Goal: Task Accomplishment & Management: Manage account settings

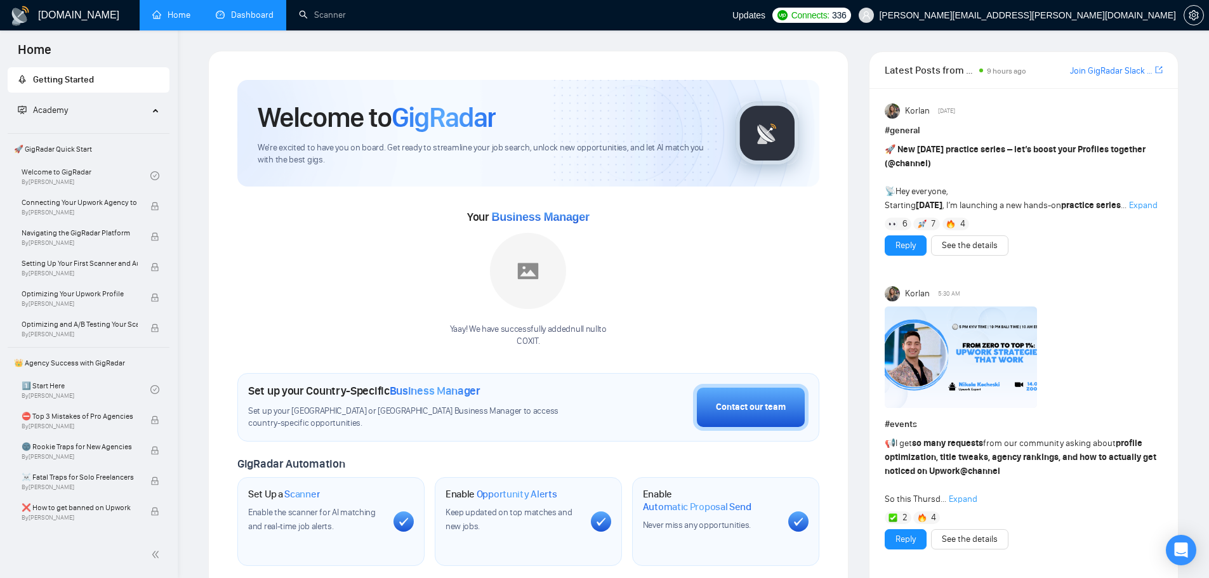
click at [239, 17] on link "Dashboard" at bounding box center [245, 15] width 58 height 11
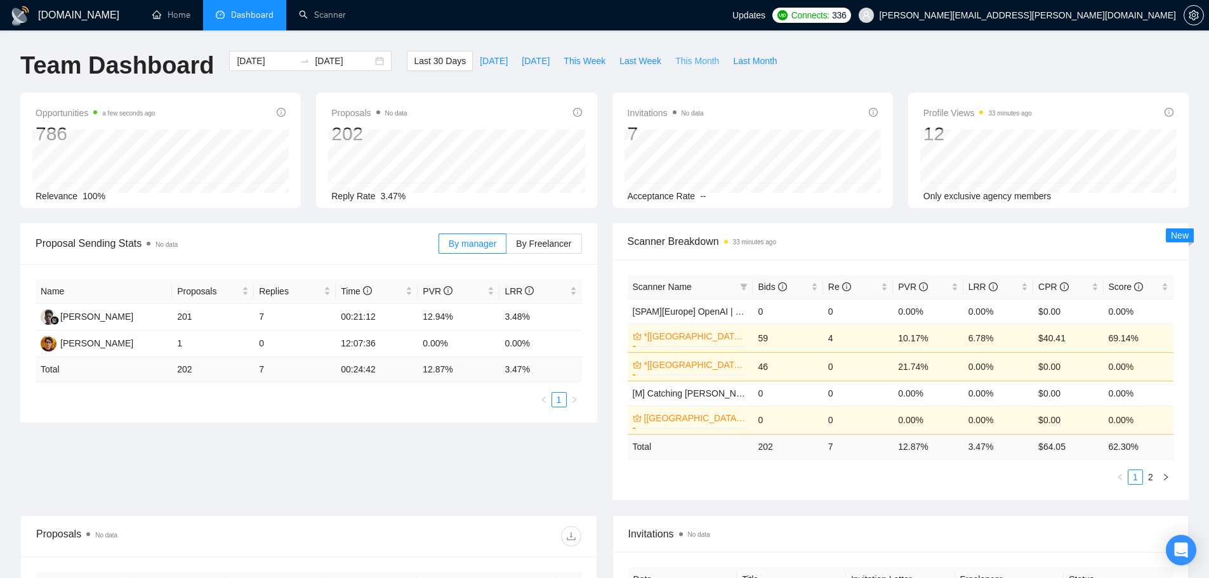
click at [677, 63] on span "This Month" at bounding box center [697, 61] width 44 height 14
type input "[DATE]"
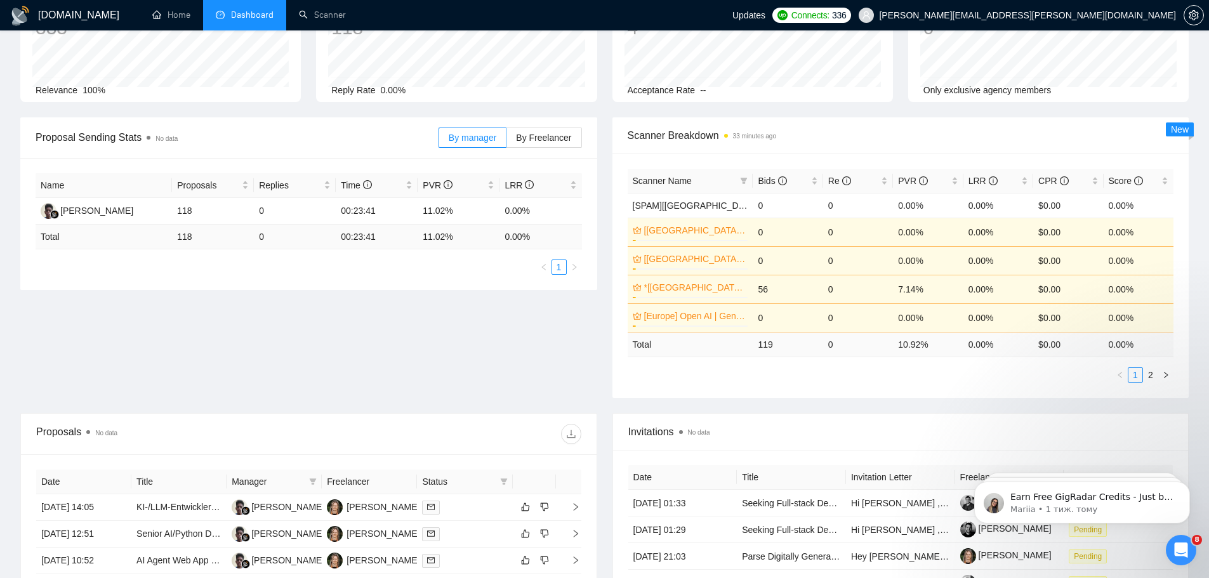
scroll to position [211, 0]
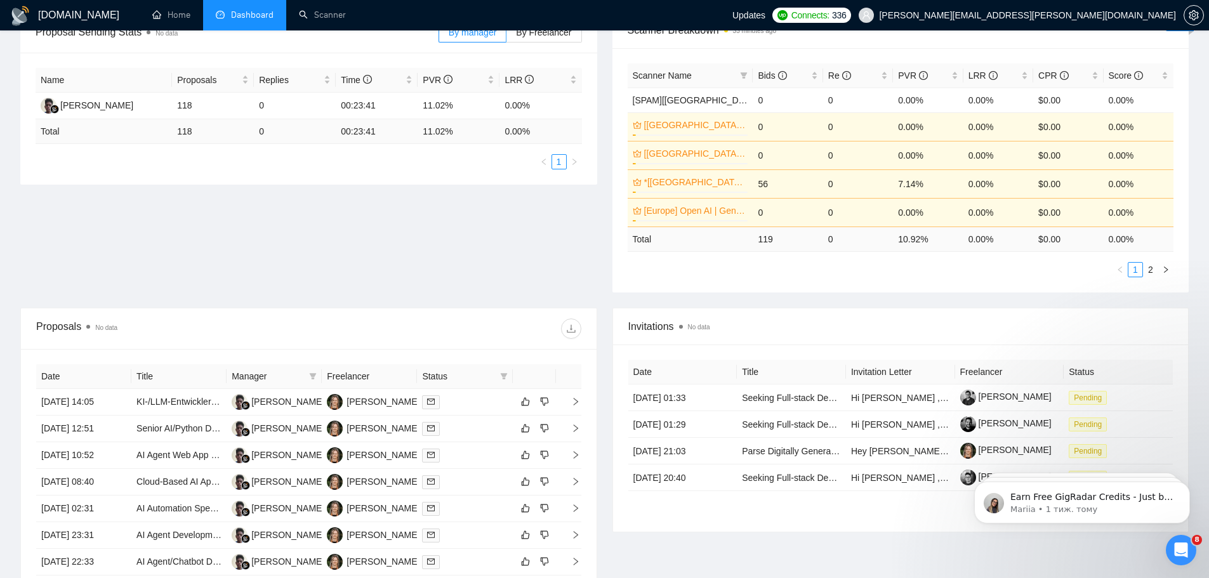
click at [1183, 551] on icon "Відкрити програму для спілкування Intercom" at bounding box center [1180, 550] width 9 height 10
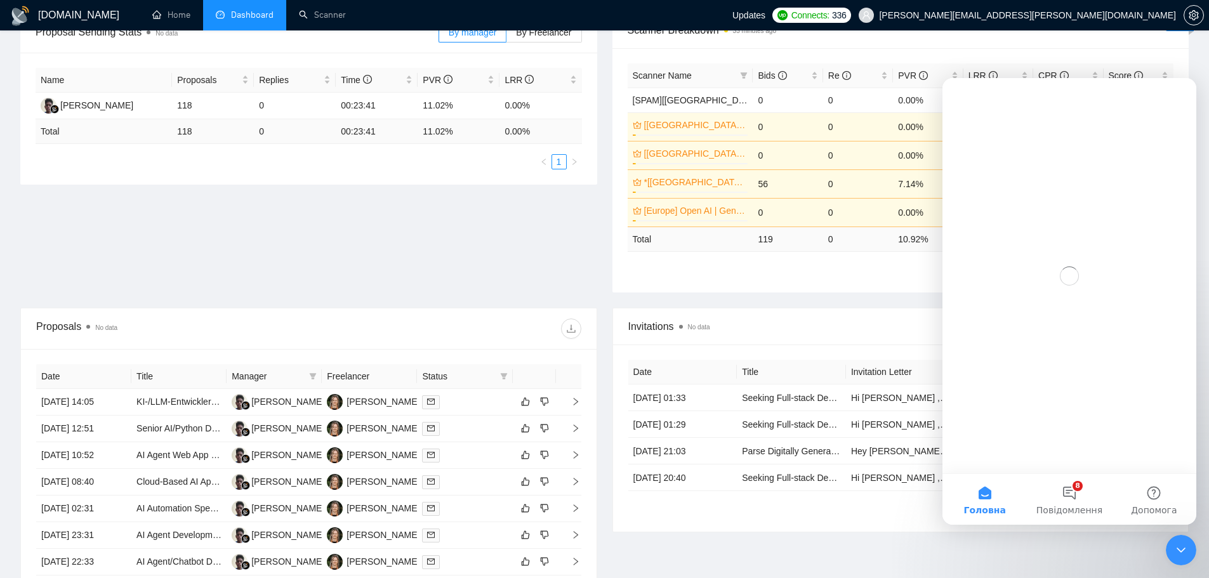
scroll to position [0, 0]
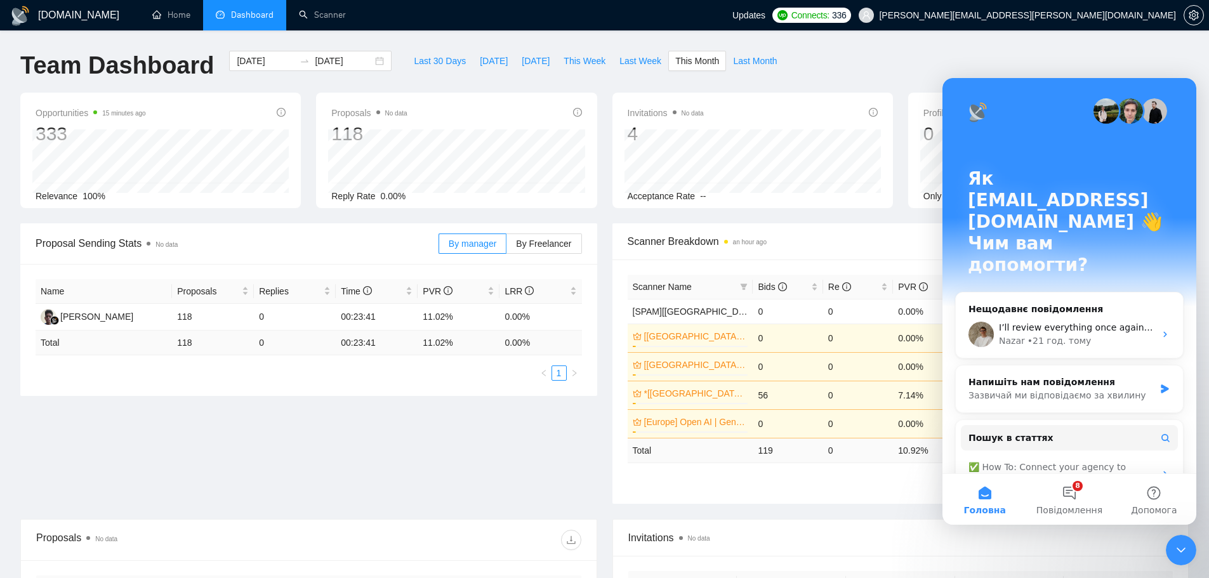
drag, startPoint x: 1174, startPoint y: 548, endPoint x: 1168, endPoint y: 541, distance: 9.9
click at [1174, 547] on icon "Закрити програму для спілкування Intercom" at bounding box center [1180, 549] width 15 height 15
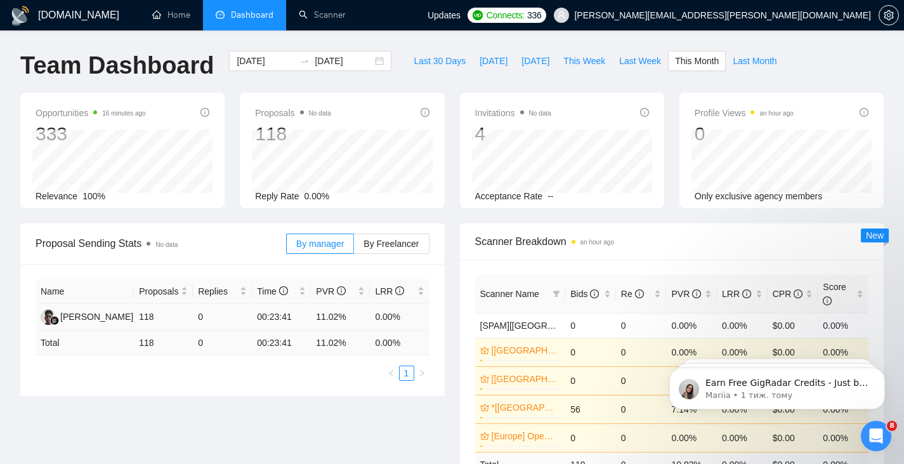
drag, startPoint x: 403, startPoint y: 318, endPoint x: 403, endPoint y: 310, distance: 7.6
click at [403, 310] on td "0.00%" at bounding box center [399, 317] width 59 height 27
click at [866, 431] on div "Відкрити програму для спілкування Intercom" at bounding box center [876, 436] width 42 height 42
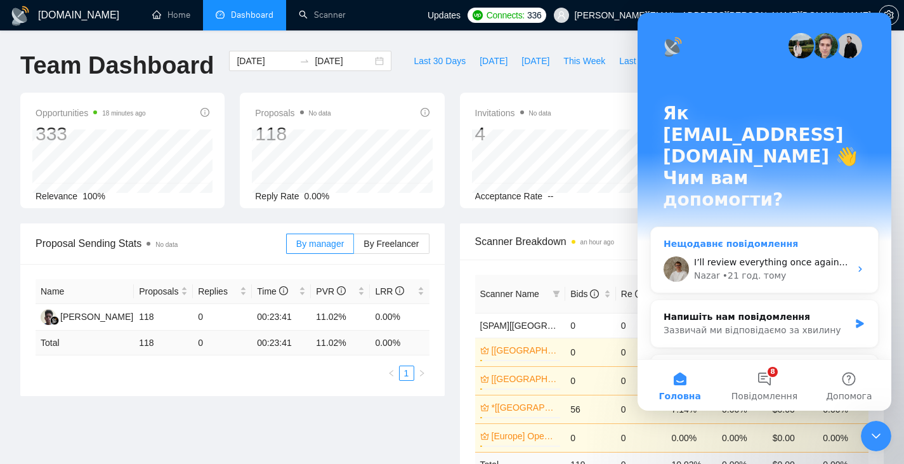
click at [747, 257] on span "I’ll review everything once again and get back to you when I have a clear answe…" at bounding box center [876, 262] width 364 height 10
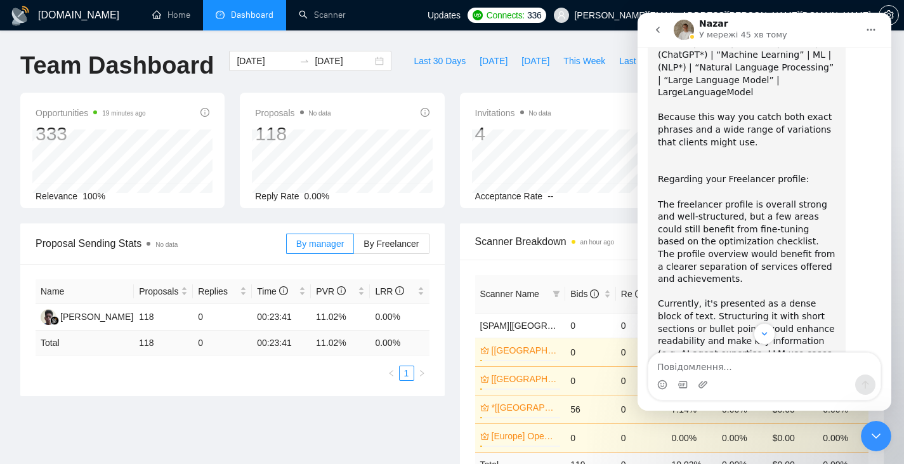
scroll to position [4254, 0]
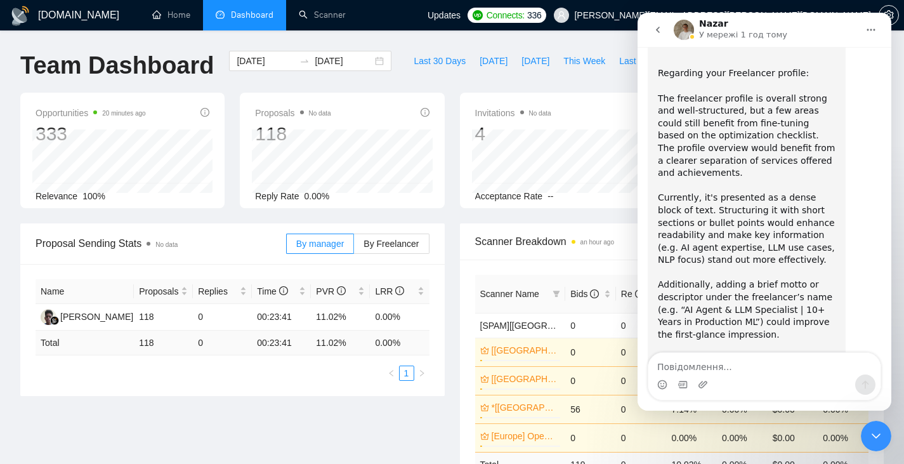
click at [877, 430] on icon "Закрити програму для спілкування Intercom" at bounding box center [876, 435] width 15 height 15
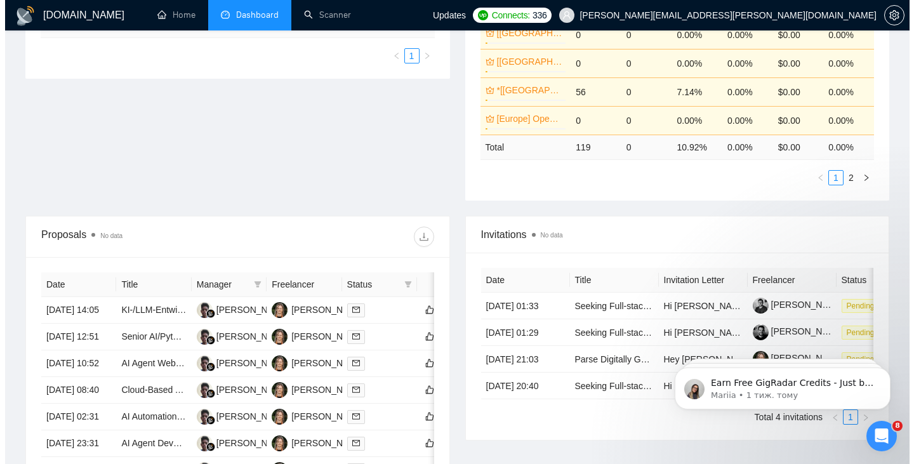
scroll to position [0, 0]
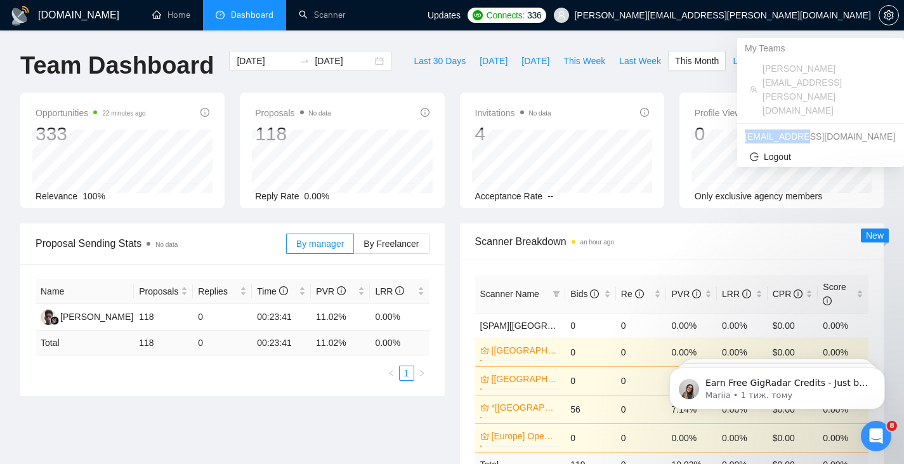
drag, startPoint x: 804, startPoint y: 92, endPoint x: 744, endPoint y: 91, distance: 60.3
click at [744, 126] on div "[EMAIL_ADDRESS][DOMAIN_NAME]" at bounding box center [820, 136] width 167 height 20
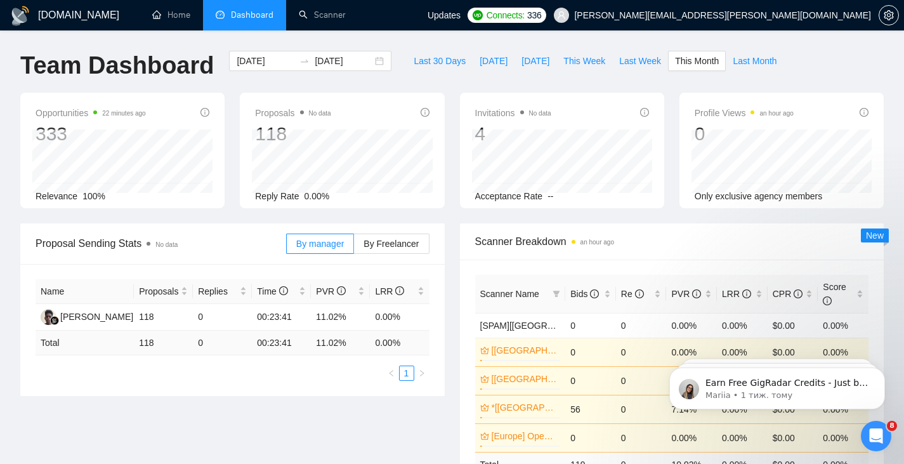
click at [888, 181] on div "Profile Views an hour ago 0 [DATE] [DATE] 0 Only exclusive agency members" at bounding box center [782, 150] width 220 height 115
click at [888, 23] on button "button" at bounding box center [889, 15] width 20 height 20
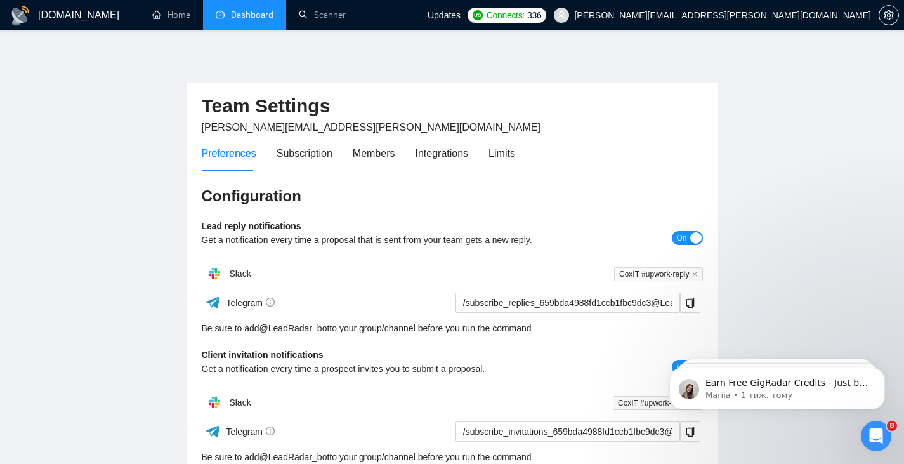
click at [818, 15] on span "[PERSON_NAME][EMAIL_ADDRESS][PERSON_NAME][DOMAIN_NAME]" at bounding box center [722, 15] width 297 height 0
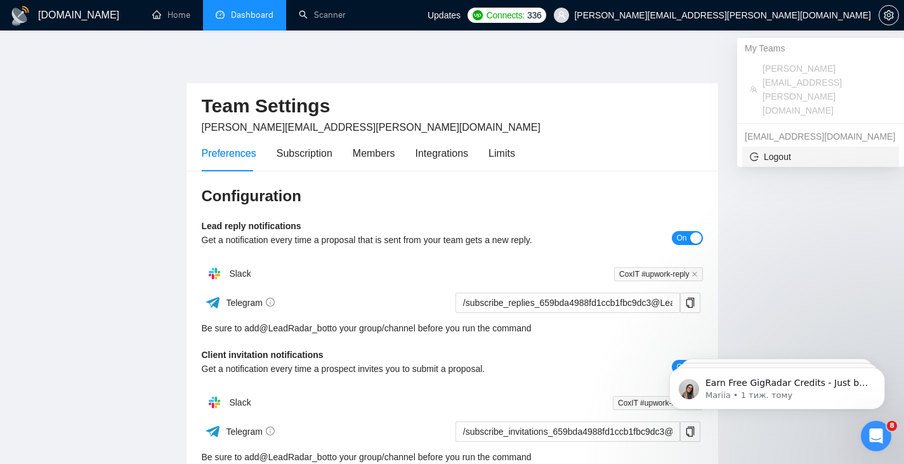
click at [771, 150] on span "Logout" at bounding box center [820, 157] width 141 height 14
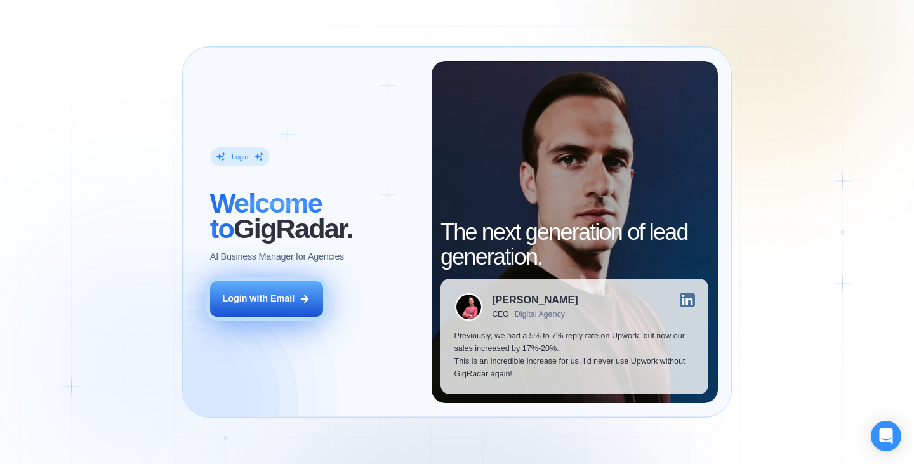
click at [282, 305] on div "Login with Email" at bounding box center [258, 298] width 72 height 13
